Goal: Book appointment/travel/reservation

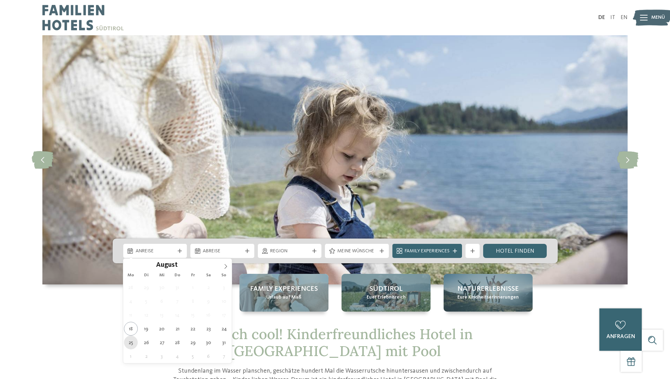
type div "[DATE]"
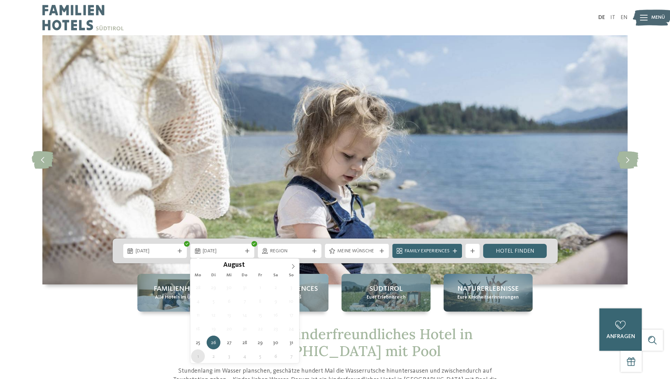
type div "[DATE]"
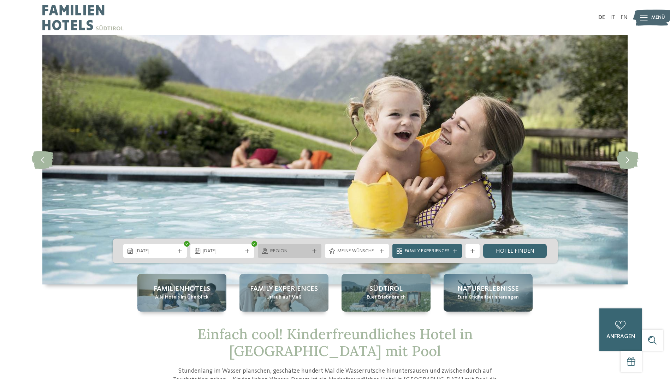
click at [316, 251] on icon at bounding box center [314, 251] width 4 height 4
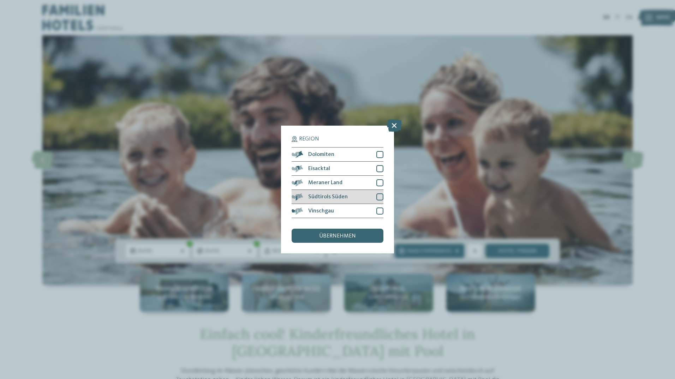
click at [380, 198] on div at bounding box center [379, 196] width 7 height 7
click at [381, 181] on div at bounding box center [379, 182] width 7 height 7
click at [339, 237] on span "übernehmen" at bounding box center [337, 236] width 37 height 6
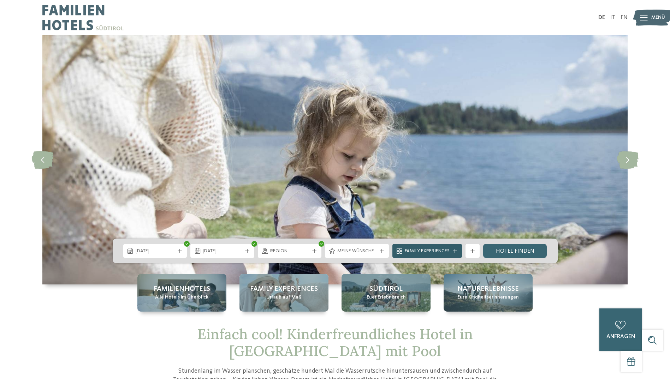
click at [416, 252] on span "Family Experiences" at bounding box center [427, 251] width 45 height 7
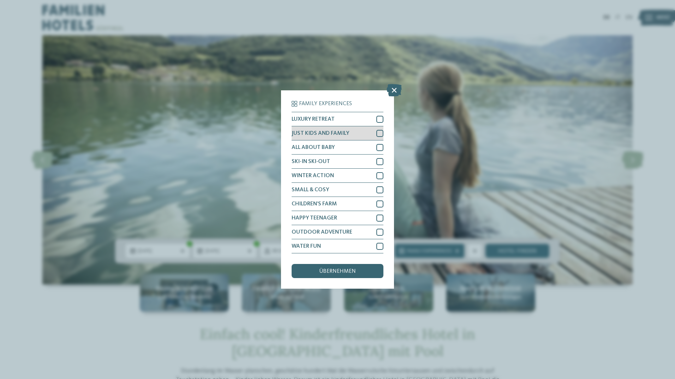
click at [378, 133] on div at bounding box center [379, 133] width 7 height 7
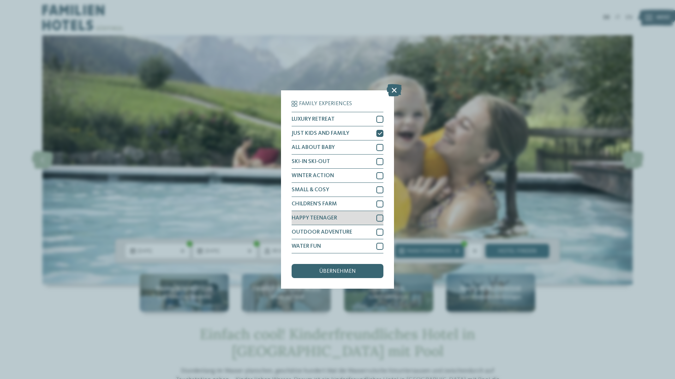
click at [377, 216] on div at bounding box center [379, 218] width 7 height 7
click at [345, 271] on span "übernehmen" at bounding box center [337, 272] width 37 height 6
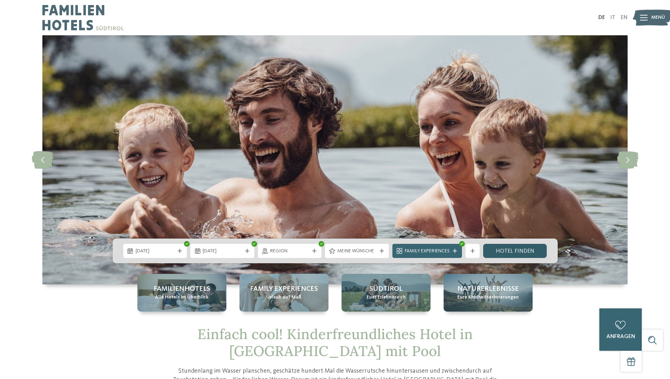
click at [502, 249] on link "Hotel finden" at bounding box center [515, 251] width 64 height 14
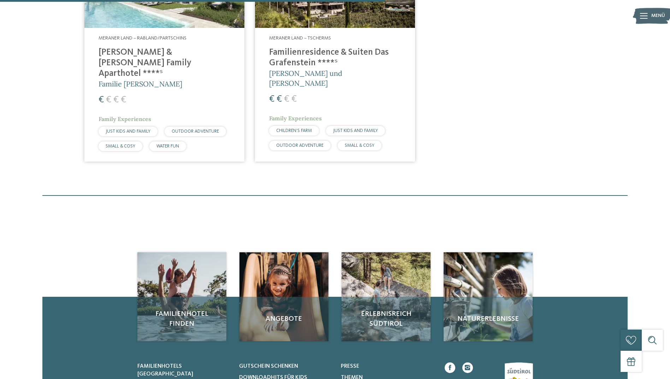
scroll to position [302, 0]
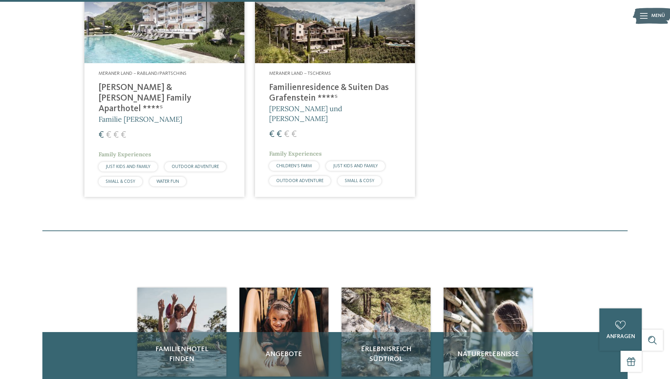
click at [165, 85] on h4 "[PERSON_NAME] & [PERSON_NAME] Family Aparthotel ****ˢ" at bounding box center [164, 99] width 132 height 32
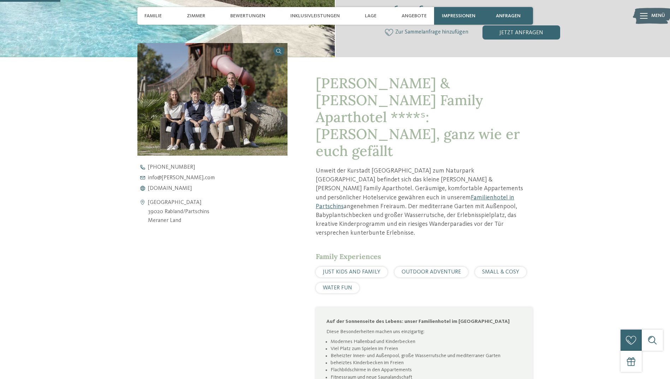
scroll to position [318, 0]
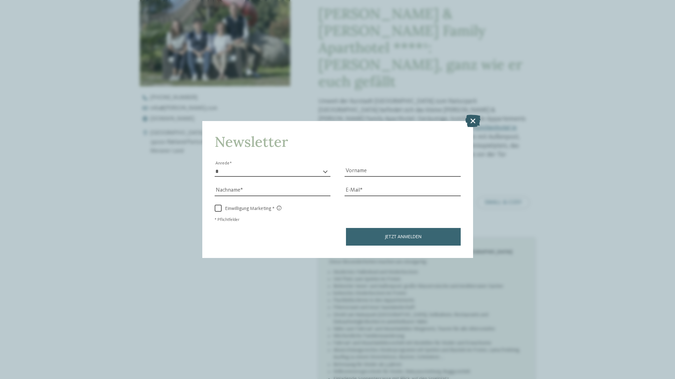
click at [477, 121] on icon at bounding box center [472, 120] width 15 height 12
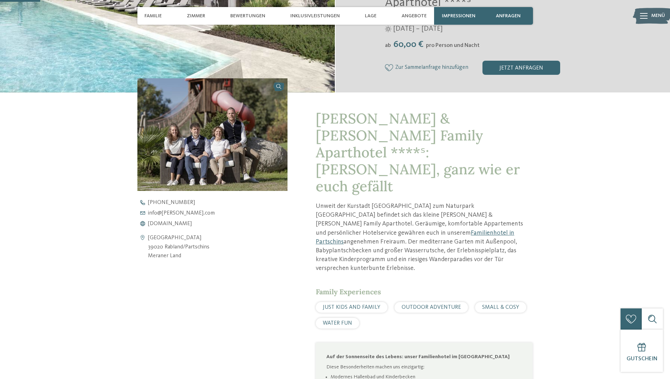
scroll to position [141, 0]
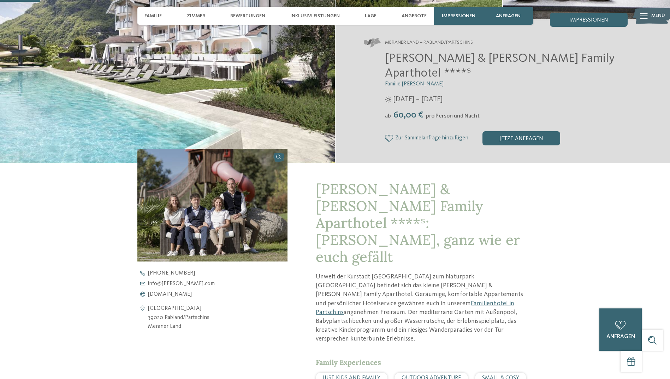
click at [299, 108] on img at bounding box center [167, 28] width 335 height 269
